Goal: Task Accomplishment & Management: Complete application form

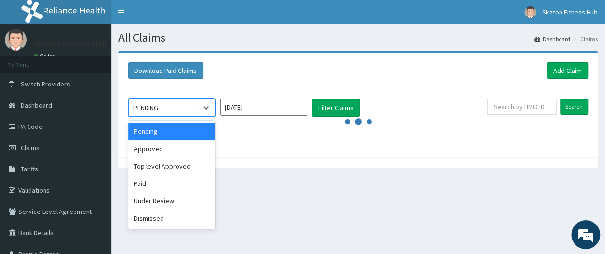
click at [172, 110] on div "PENDING" at bounding box center [162, 107] width 67 height 15
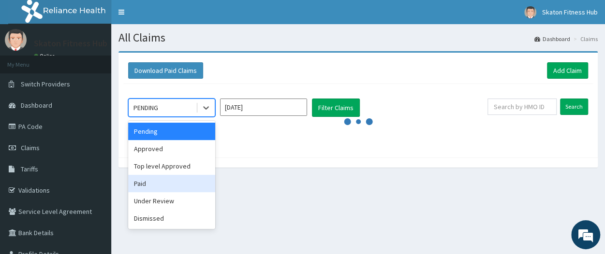
click at [154, 179] on div "Paid" at bounding box center [171, 183] width 87 height 17
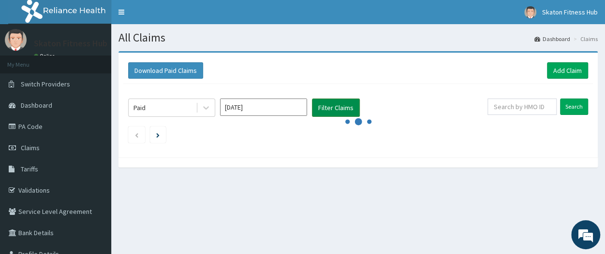
click at [329, 106] on button "Filter Claims" at bounding box center [336, 108] width 48 height 18
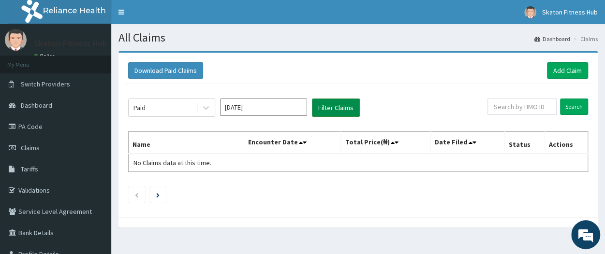
click at [329, 106] on button "Filter Claims" at bounding box center [336, 108] width 48 height 18
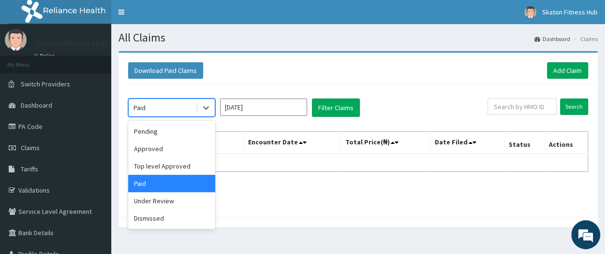
click at [164, 103] on div "Paid" at bounding box center [162, 107] width 67 height 15
click at [162, 148] on div "Approved" at bounding box center [171, 148] width 87 height 17
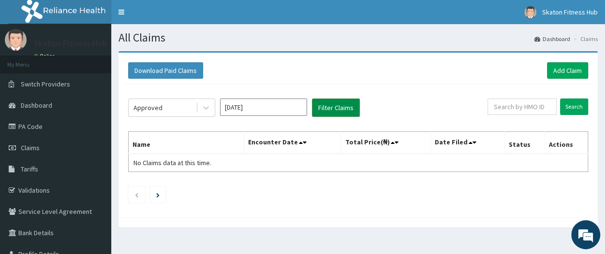
click at [343, 102] on button "Filter Claims" at bounding box center [336, 108] width 48 height 18
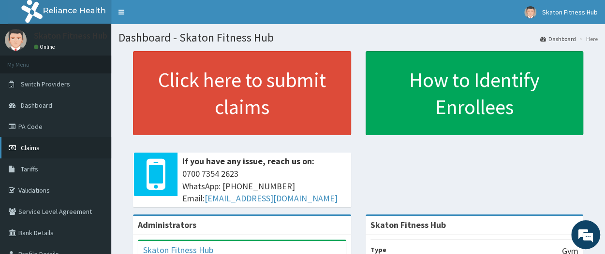
click at [33, 146] on span "Claims" at bounding box center [30, 148] width 19 height 9
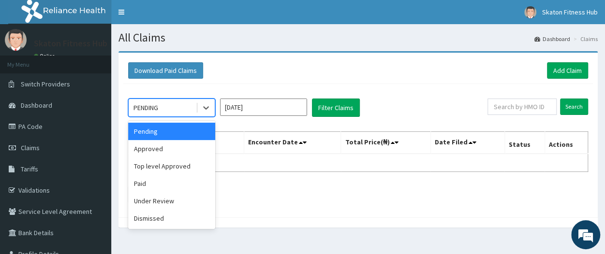
click at [173, 103] on div "PENDING" at bounding box center [162, 107] width 67 height 15
click at [167, 180] on div "Paid" at bounding box center [171, 183] width 87 height 17
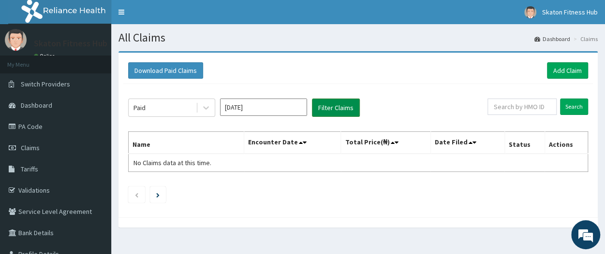
click at [333, 110] on button "Filter Claims" at bounding box center [336, 108] width 48 height 18
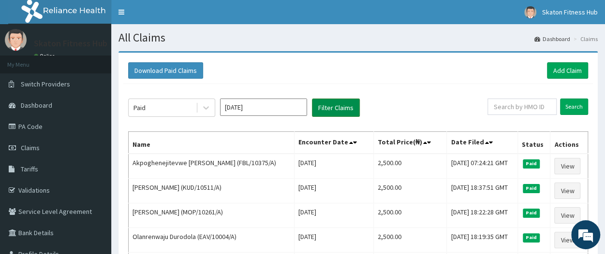
click at [333, 110] on button "Filter Claims" at bounding box center [336, 108] width 48 height 18
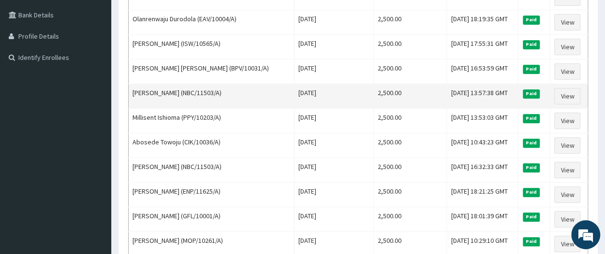
scroll to position [219, 0]
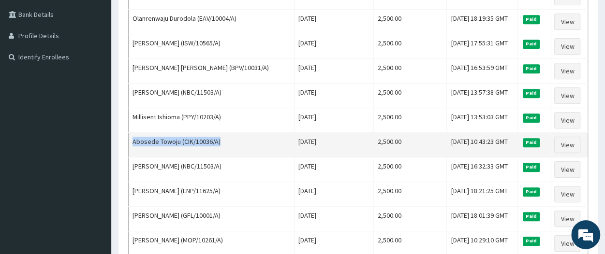
drag, startPoint x: 221, startPoint y: 138, endPoint x: 129, endPoint y: 142, distance: 92.9
click at [129, 142] on td "Abosede Towoju (CIK/10036/A)" at bounding box center [212, 145] width 166 height 25
copy td "Abosede Towoju (CIK/10036/A)"
click at [129, 142] on td "Abosede Towoju (CIK/10036/A)" at bounding box center [212, 145] width 166 height 25
drag, startPoint x: 226, startPoint y: 137, endPoint x: 130, endPoint y: 147, distance: 97.3
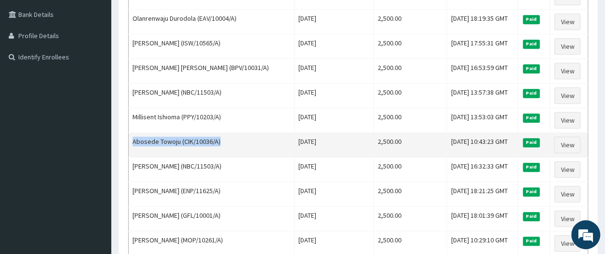
click at [130, 147] on td "Abosede Towoju (CIK/10036/A)" at bounding box center [212, 145] width 166 height 25
copy td "Abosede Towoju (CIK/10036/A)"
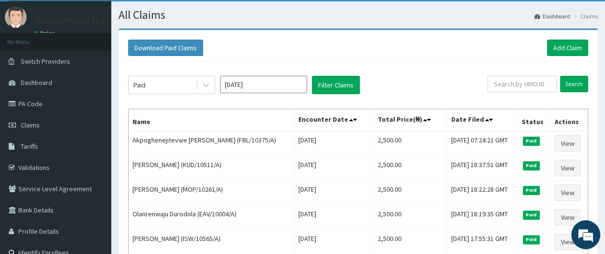
scroll to position [0, 0]
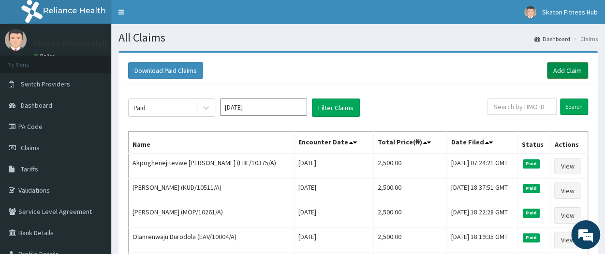
click at [564, 65] on link "Add Claim" at bounding box center [567, 70] width 41 height 16
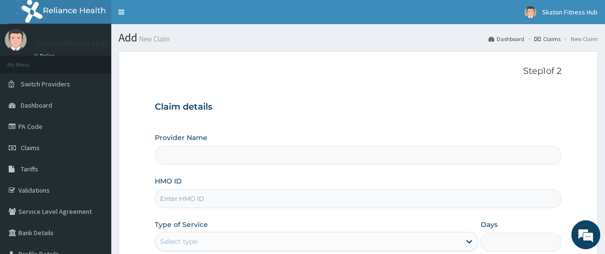
type input "Skaton Fitness Hub"
type input "1"
click at [185, 202] on input "HMO ID" at bounding box center [358, 199] width 407 height 19
paste input "Abosede Towoju (CIK/10036/A)"
drag, startPoint x: 212, startPoint y: 202, endPoint x: 149, endPoint y: 206, distance: 63.0
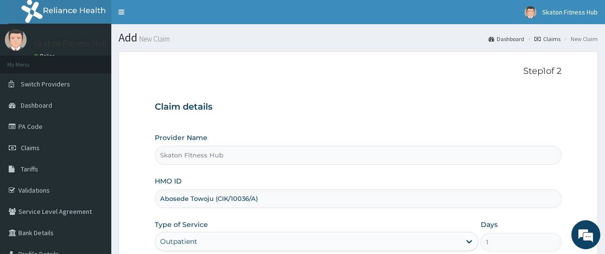
click at [149, 206] on form "Step 1 of 2 Claim details Provider Name Skaton Fitness Hub HMO ID Abosede Towoj…" at bounding box center [357, 208] width 479 height 314
click at [164, 200] on input "(CIK/10036/A)" at bounding box center [358, 199] width 407 height 19
click at [221, 197] on input "CIK/10036/A)" at bounding box center [358, 199] width 407 height 19
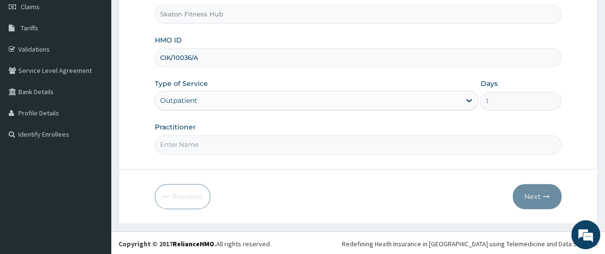
type input "CIK/10036/A"
click at [172, 145] on input "Practitioner" at bounding box center [358, 144] width 407 height 19
paste input "Abosede Towoju"
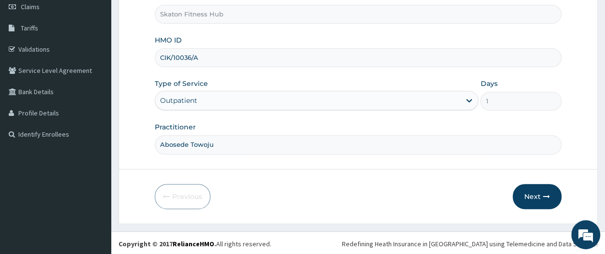
type input "Abosede Towoju"
click at [540, 190] on button "Next" at bounding box center [537, 196] width 49 height 25
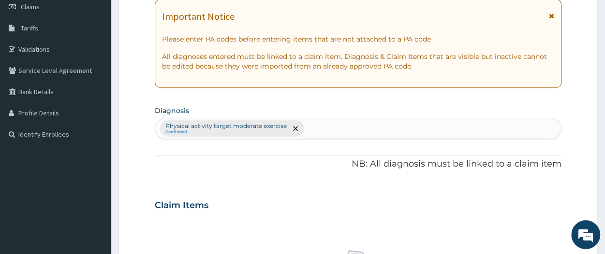
scroll to position [0, 0]
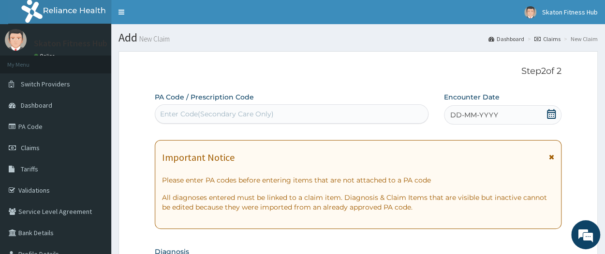
click at [168, 113] on div "Enter Code(Secondary Care Only)" at bounding box center [217, 114] width 114 height 10
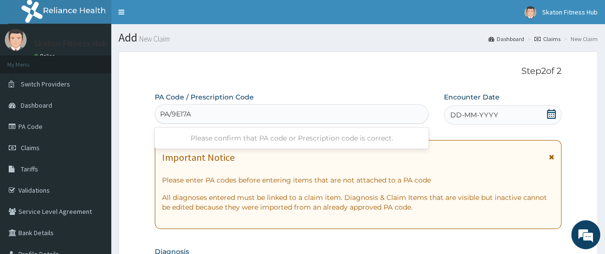
type input "PA/9E17A8"
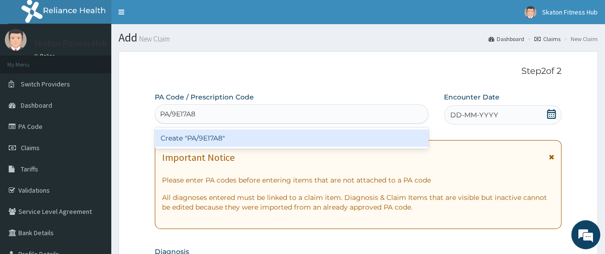
click at [196, 137] on div "Create "PA/9E17A8"" at bounding box center [292, 138] width 274 height 17
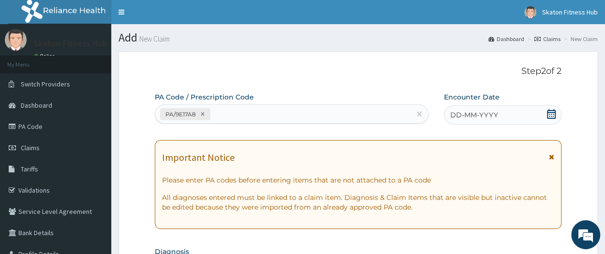
click at [550, 111] on icon at bounding box center [551, 114] width 9 height 10
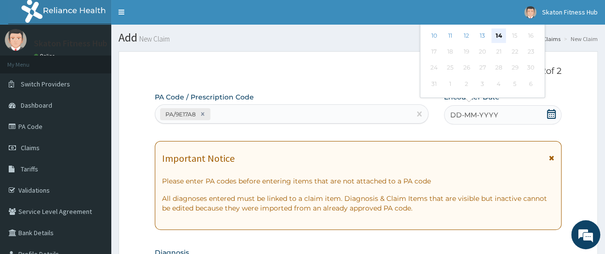
click at [503, 39] on div "14" at bounding box center [498, 36] width 15 height 15
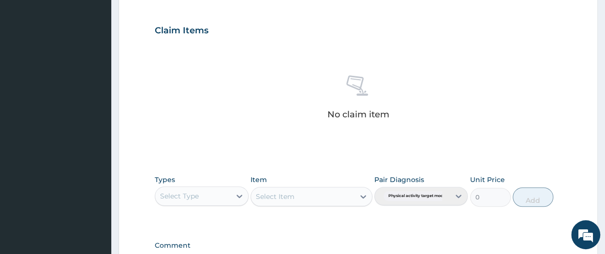
scroll to position [317, 0]
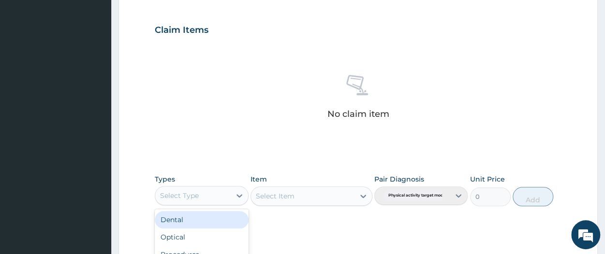
click at [182, 192] on div "Select Type" at bounding box center [179, 196] width 39 height 10
type input "GYM"
click at [194, 216] on div "Gym" at bounding box center [201, 219] width 93 height 17
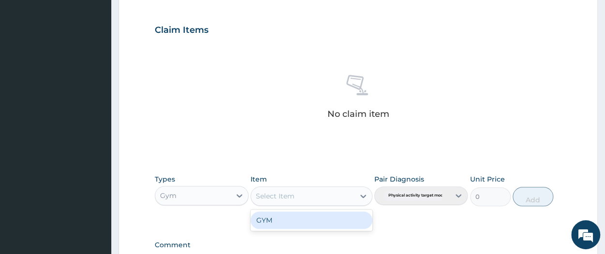
click at [287, 197] on div "Select Item" at bounding box center [275, 197] width 39 height 10
click at [283, 220] on div "GYM" at bounding box center [312, 220] width 122 height 17
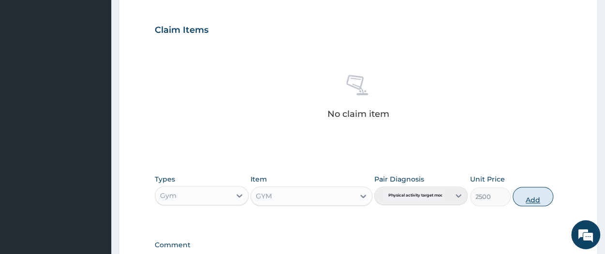
click at [531, 194] on button "Add" at bounding box center [533, 196] width 41 height 19
type input "0"
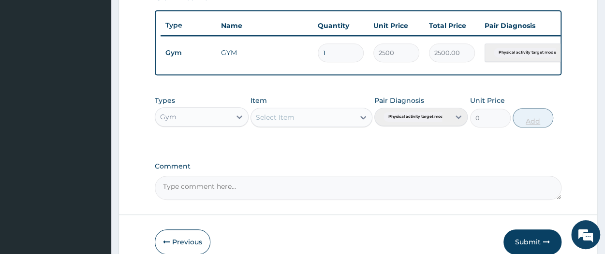
scroll to position [403, 0]
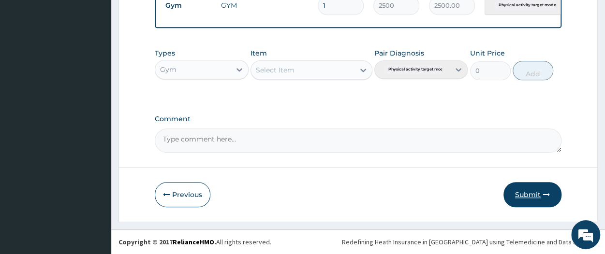
click at [527, 191] on button "Submit" at bounding box center [532, 194] width 58 height 25
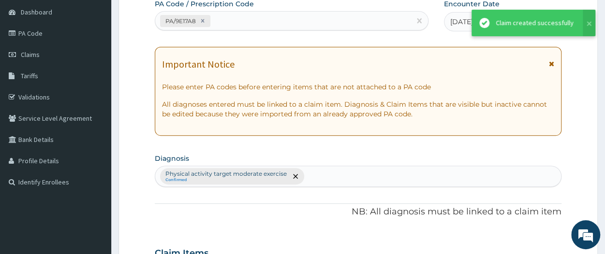
scroll to position [70, 0]
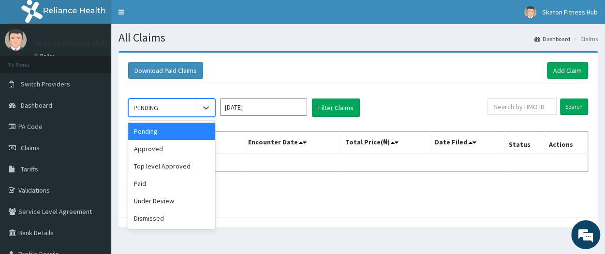
click at [164, 111] on div "PENDING" at bounding box center [162, 107] width 67 height 15
click at [162, 177] on div "Paid" at bounding box center [171, 183] width 87 height 17
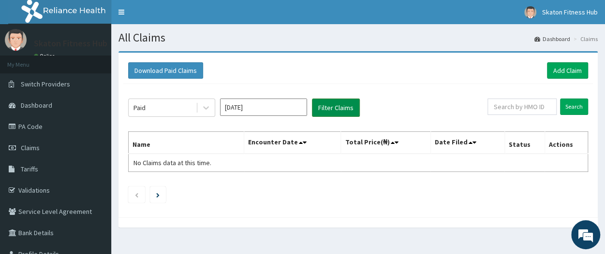
click at [331, 103] on button "Filter Claims" at bounding box center [336, 108] width 48 height 18
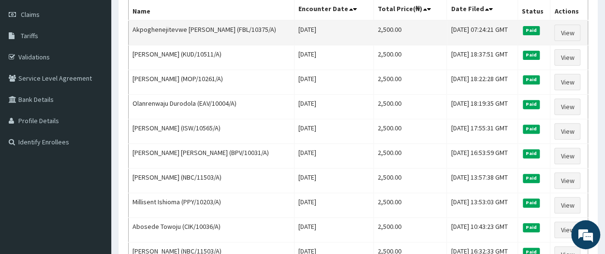
scroll to position [147, 0]
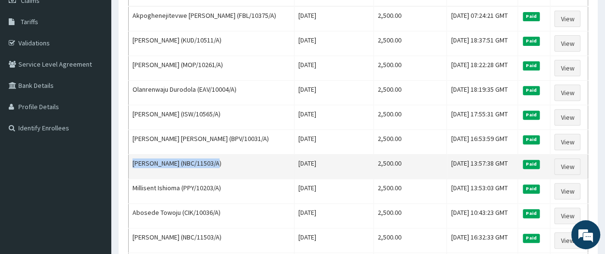
drag, startPoint x: 224, startPoint y: 155, endPoint x: 133, endPoint y: 162, distance: 91.1
click at [133, 162] on td "Samuel Aluko (NBC/11503/A)" at bounding box center [212, 167] width 166 height 25
copy td "Samuel Aluko (NBC/11503/A)"
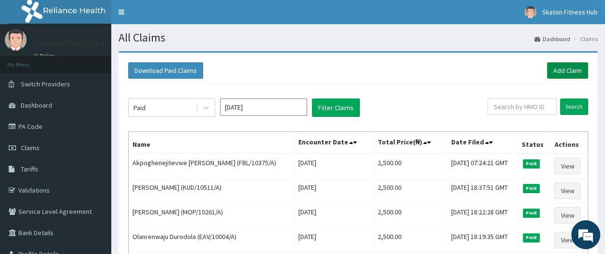
click at [571, 71] on link "Add Claim" at bounding box center [567, 70] width 41 height 16
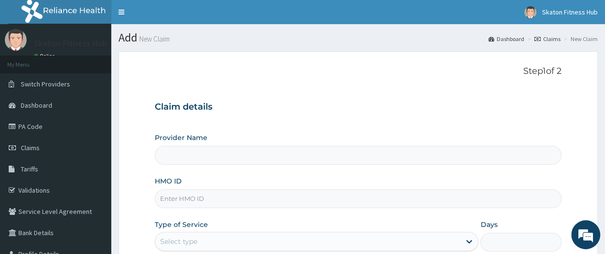
type input "Skaton Fitness Hub"
type input "1"
click at [168, 199] on input "HMO ID" at bounding box center [358, 199] width 407 height 19
paste input "[PERSON_NAME] (NBC/11503/A)"
drag, startPoint x: 204, startPoint y: 199, endPoint x: 153, endPoint y: 198, distance: 50.8
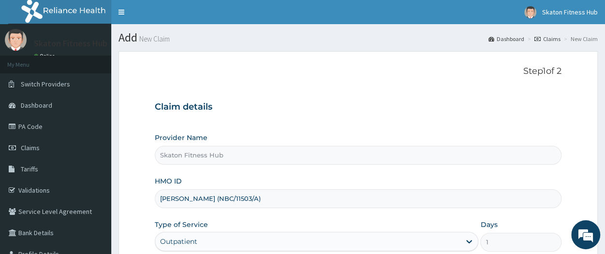
click at [153, 198] on form "Step 1 of 2 Claim details Provider Name Skaton Fitness Hub HMO ID [PERSON_NAME]…" at bounding box center [357, 208] width 479 height 314
click at [162, 198] on input "(NBC/11503/A)" at bounding box center [358, 199] width 407 height 19
click at [163, 198] on input "(NBC/11503/A)" at bounding box center [358, 199] width 407 height 19
click at [207, 198] on input "NBC/11503/A)" at bounding box center [358, 199] width 407 height 19
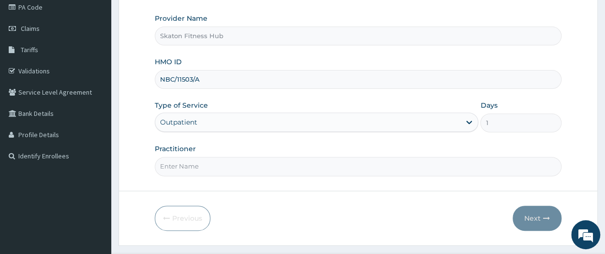
scroll to position [141, 0]
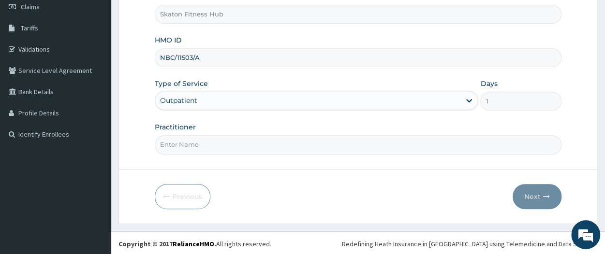
type input "NBC/11503/A"
click at [185, 147] on input "Practitioner" at bounding box center [358, 144] width 407 height 19
paste input "[PERSON_NAME]"
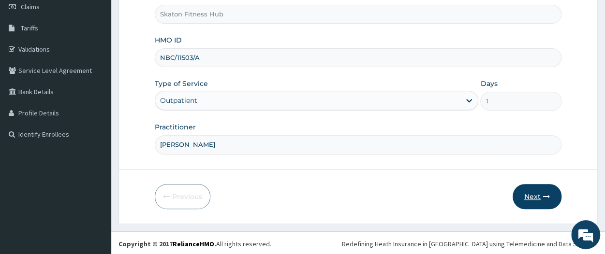
type input "[PERSON_NAME]"
click at [542, 192] on button "Next" at bounding box center [537, 196] width 49 height 25
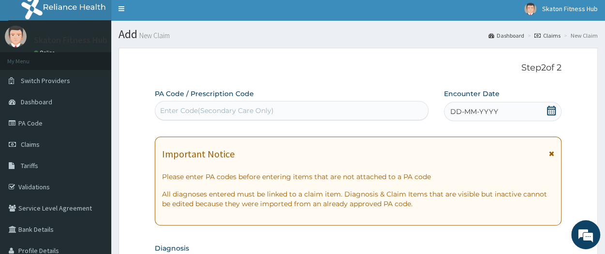
scroll to position [0, 0]
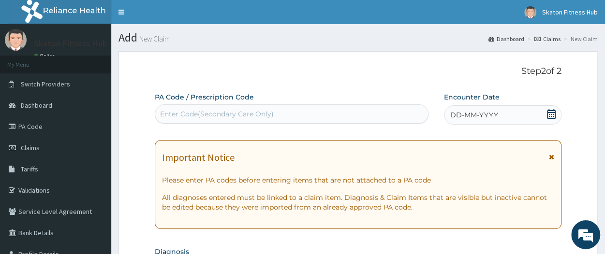
click at [218, 110] on div "Enter Code(Secondary Care Only)" at bounding box center [217, 114] width 114 height 10
click at [549, 111] on icon at bounding box center [551, 114] width 10 height 10
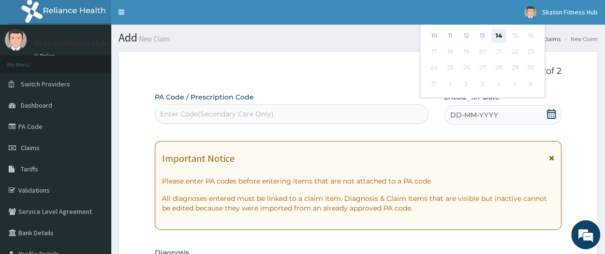
click at [498, 33] on div "14" at bounding box center [498, 36] width 15 height 15
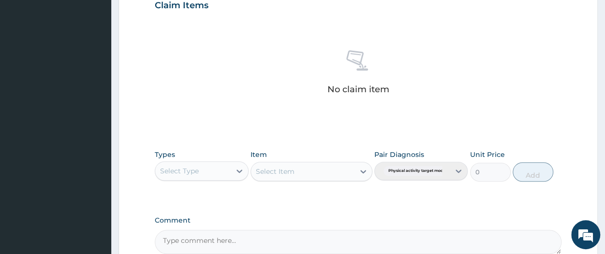
scroll to position [342, 0]
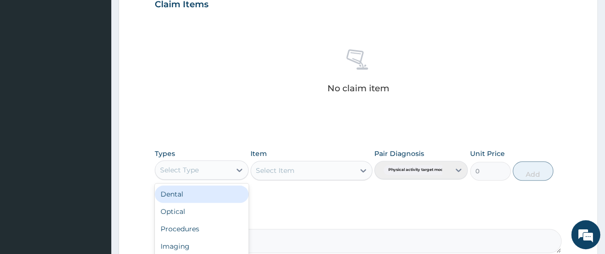
click at [207, 161] on div "Select Type" at bounding box center [201, 170] width 93 height 19
type input "GYM"
click at [203, 195] on div "Gym" at bounding box center [201, 194] width 93 height 17
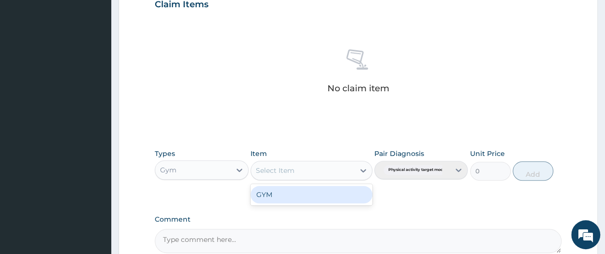
click at [292, 171] on div "Select Item" at bounding box center [275, 171] width 39 height 10
click at [289, 192] on div "GYM" at bounding box center [312, 194] width 122 height 17
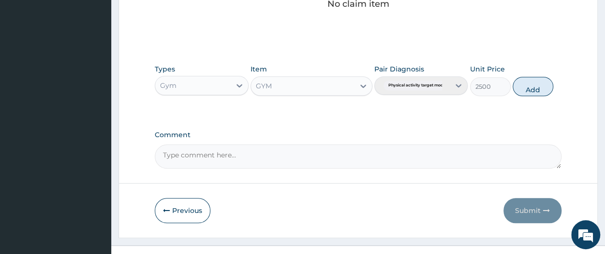
scroll to position [428, 0]
click at [537, 86] on button "Add" at bounding box center [533, 85] width 41 height 19
type input "0"
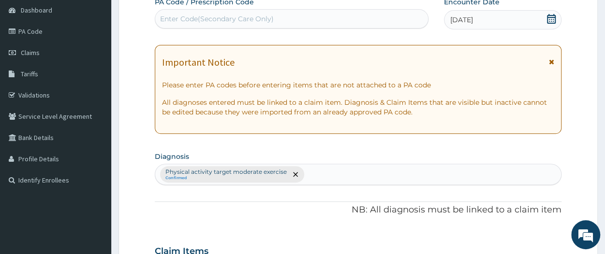
scroll to position [0, 0]
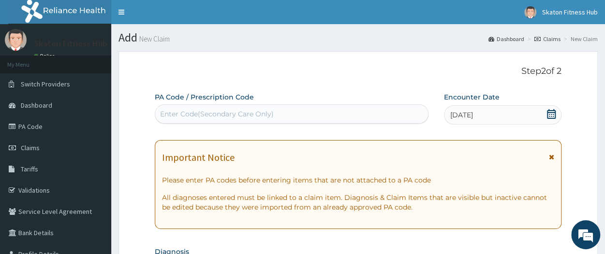
click at [198, 115] on div "Enter Code(Secondary Care Only)" at bounding box center [217, 114] width 114 height 10
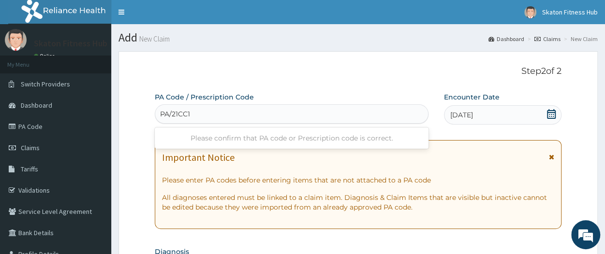
type input "PA/21CC10"
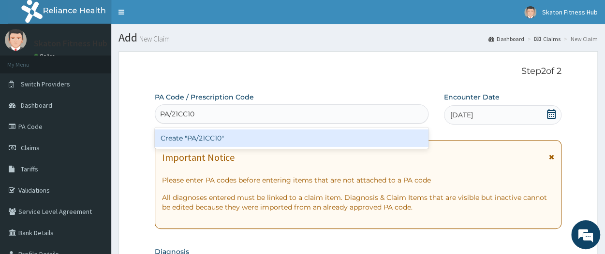
click at [204, 139] on div "Create "PA/21CC10"" at bounding box center [292, 138] width 274 height 17
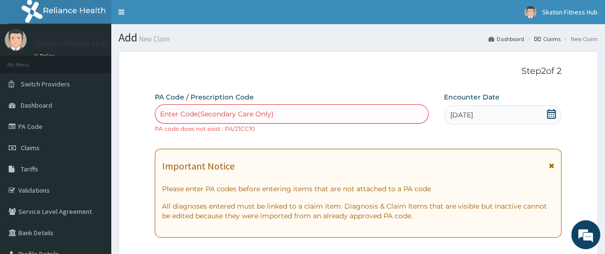
scroll to position [283, 0]
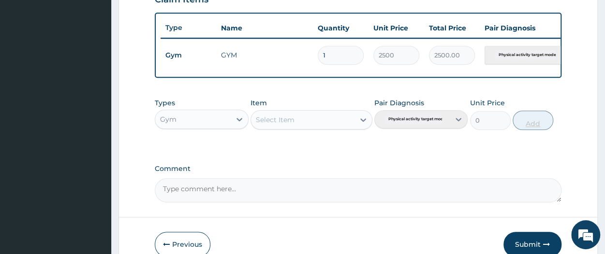
click at [528, 198] on textarea "Comment" at bounding box center [358, 190] width 407 height 24
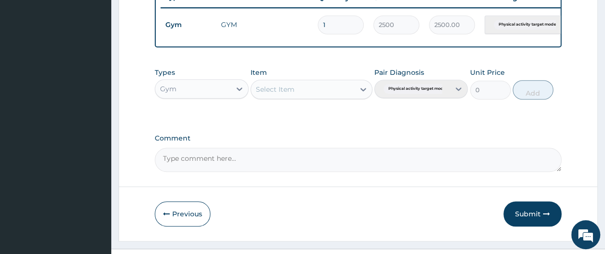
scroll to position [387, 0]
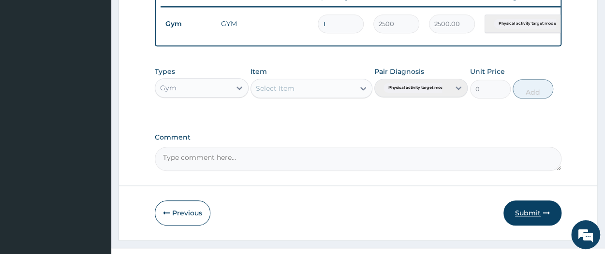
click at [529, 215] on button "Submit" at bounding box center [532, 213] width 58 height 25
